Goal: Book appointment/travel/reservation

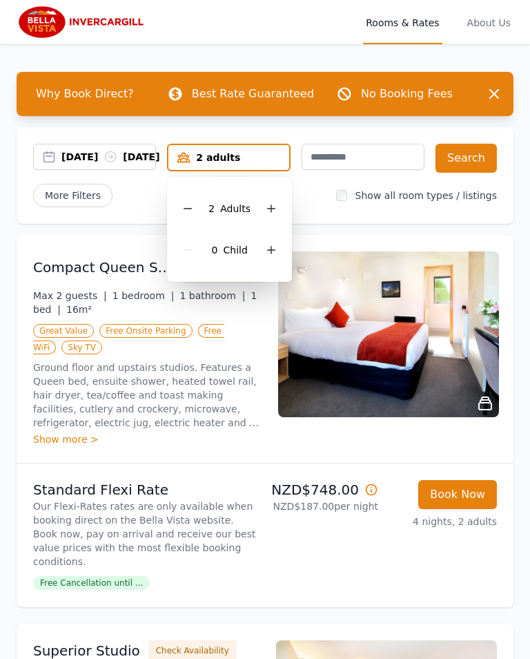
click at [272, 216] on div at bounding box center [271, 208] width 19 height 19
click at [271, 216] on div at bounding box center [271, 208] width 19 height 19
click at [280, 209] on div at bounding box center [271, 208] width 19 height 19
click at [279, 210] on div at bounding box center [271, 208] width 19 height 19
click at [474, 163] on button "Search" at bounding box center [466, 158] width 61 height 29
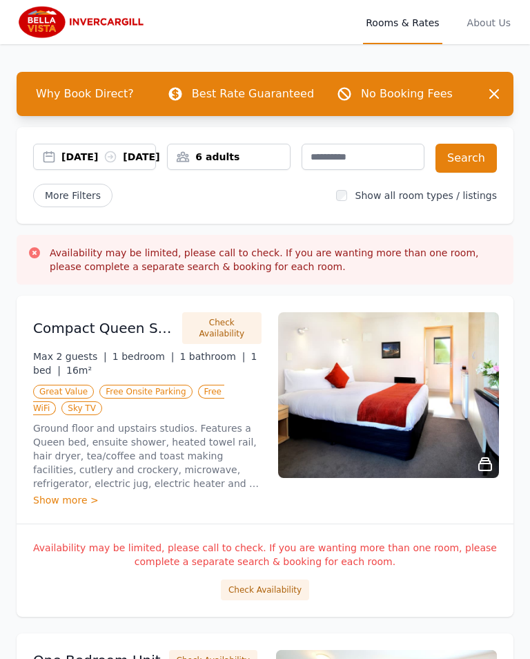
click at [90, 207] on span "More Filters" at bounding box center [72, 195] width 79 height 23
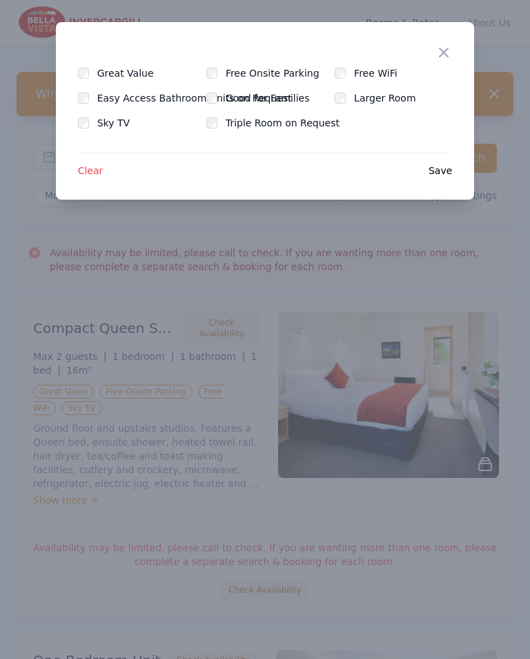
click at [447, 54] on icon "button" at bounding box center [444, 52] width 17 height 17
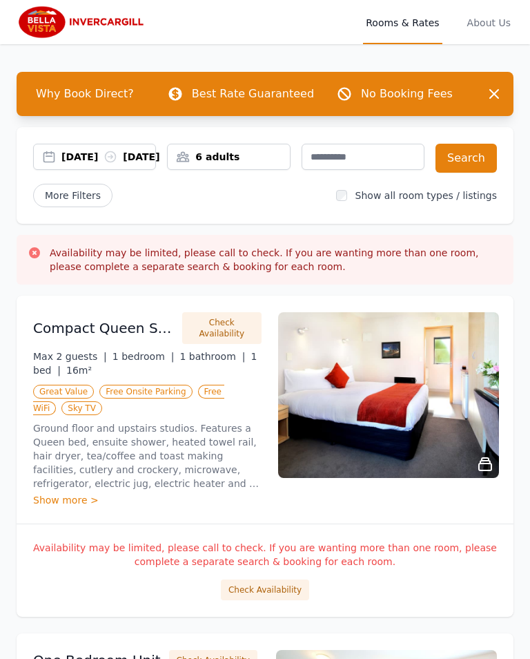
click at [467, 162] on button "Search" at bounding box center [466, 158] width 61 height 29
click at [487, 27] on span "About Us" at bounding box center [489, 22] width 49 height 44
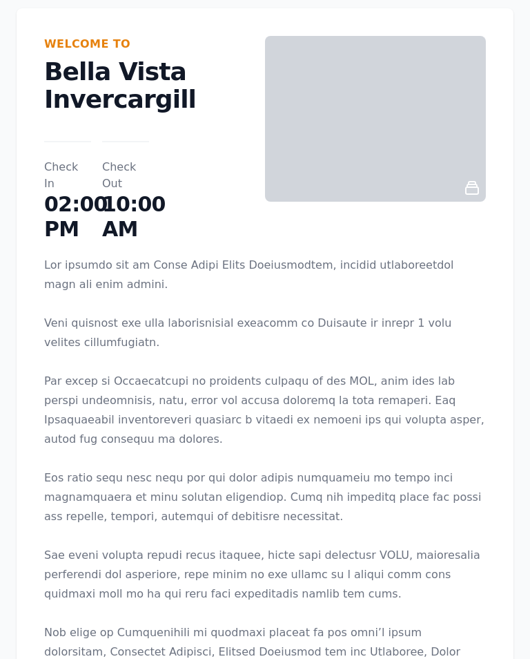
scroll to position [63, 26]
